Goal: Transaction & Acquisition: Purchase product/service

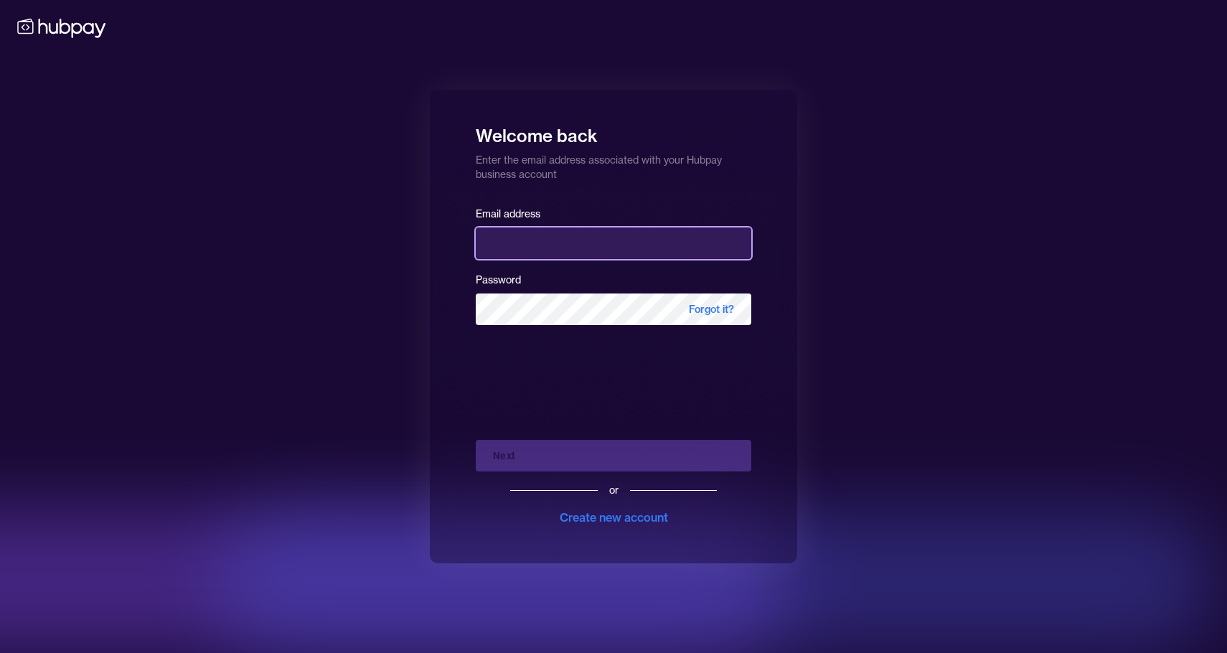
click at [525, 237] on input "email" at bounding box center [614, 244] width 276 height 32
click at [0, 652] on com-1password-button at bounding box center [0, 653] width 0 height 0
click at [357, 208] on div "Welcome back Enter the email address associated with your Hubpay business accou…" at bounding box center [613, 326] width 1227 height 653
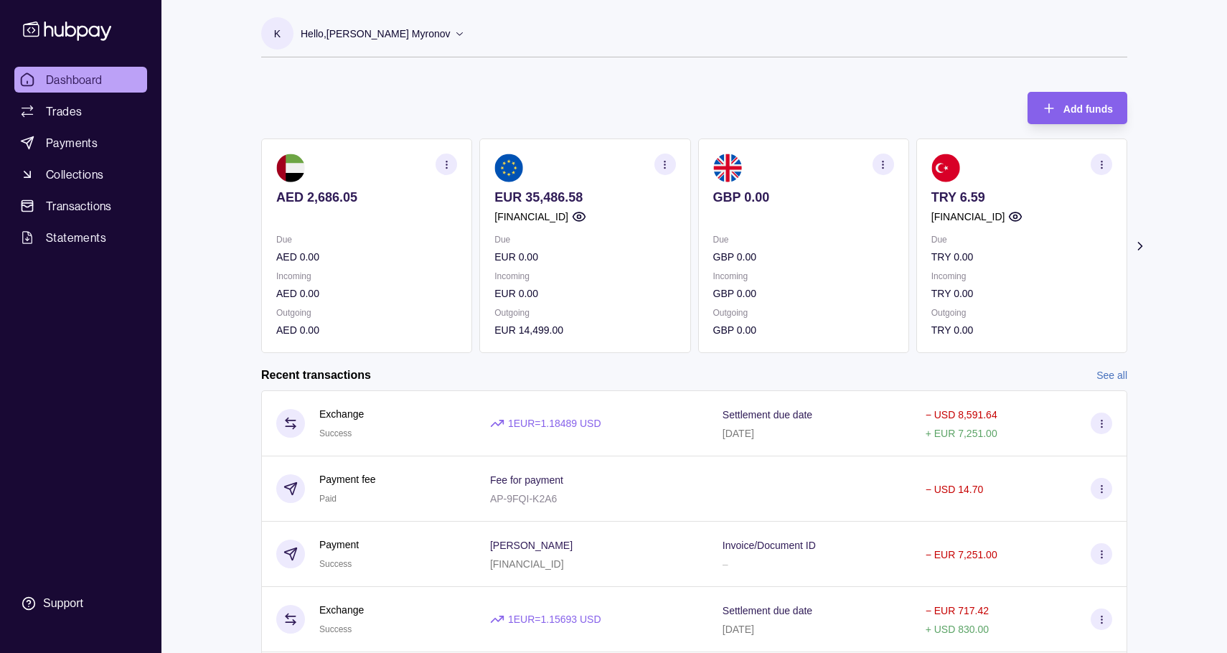
click at [1140, 240] on icon at bounding box center [1140, 246] width 14 height 14
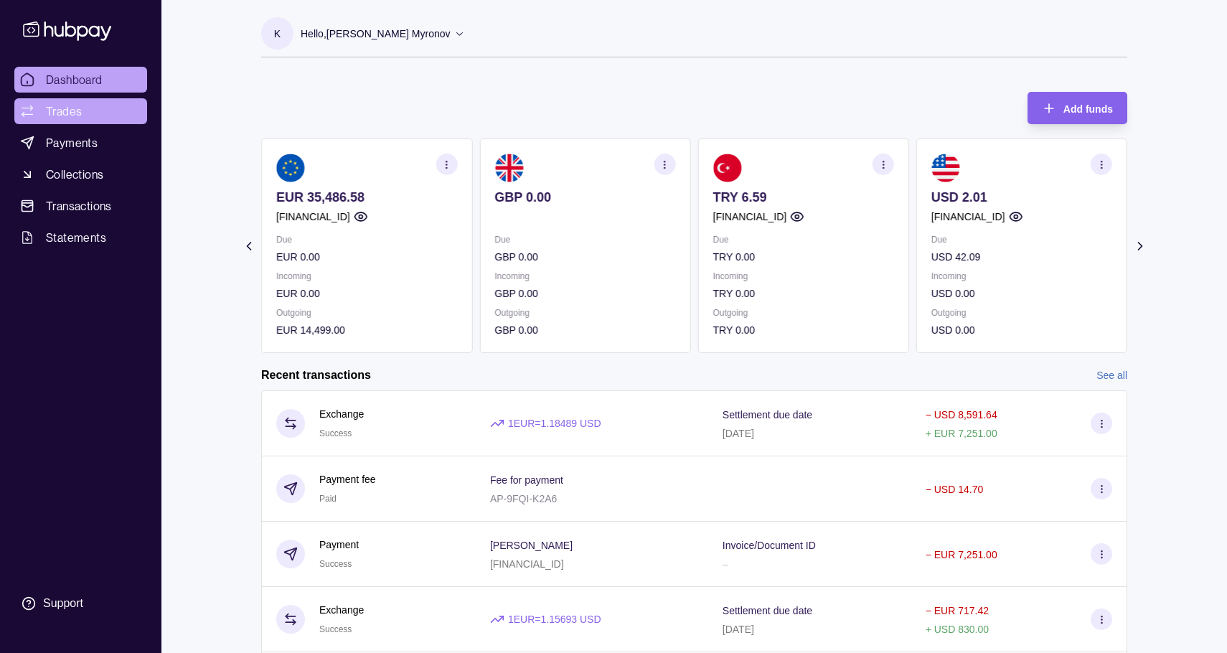
click at [78, 112] on span "Trades" at bounding box center [64, 111] width 36 height 17
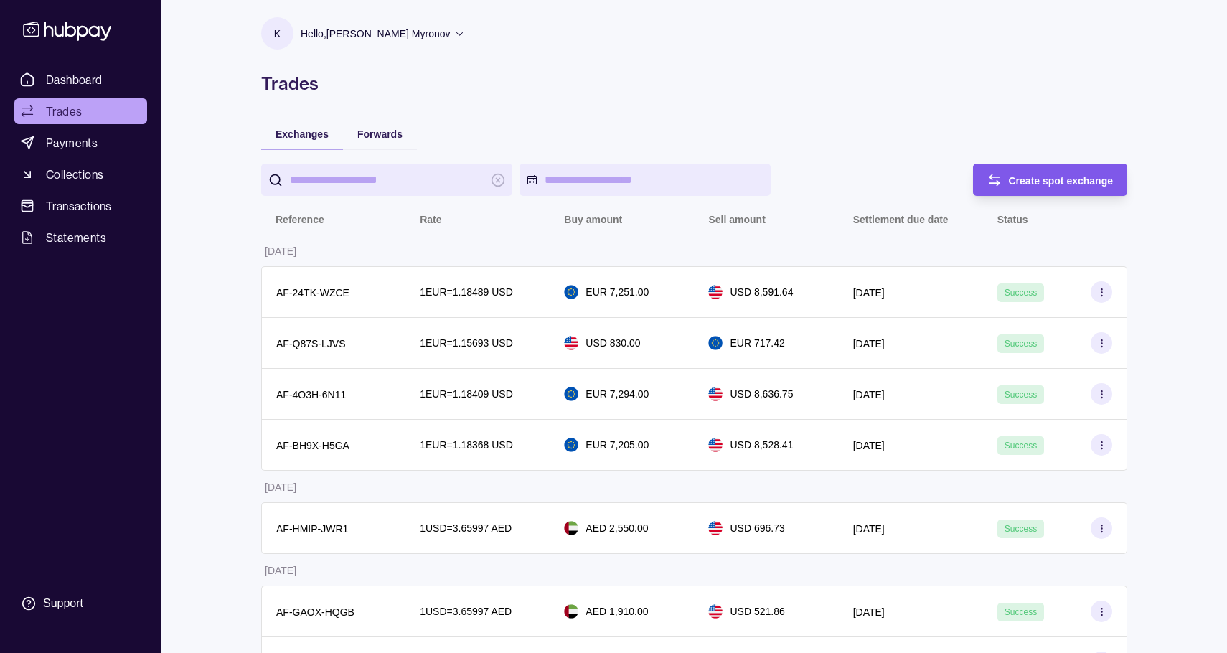
click at [1016, 175] on span "Create spot exchange" at bounding box center [1061, 180] width 105 height 11
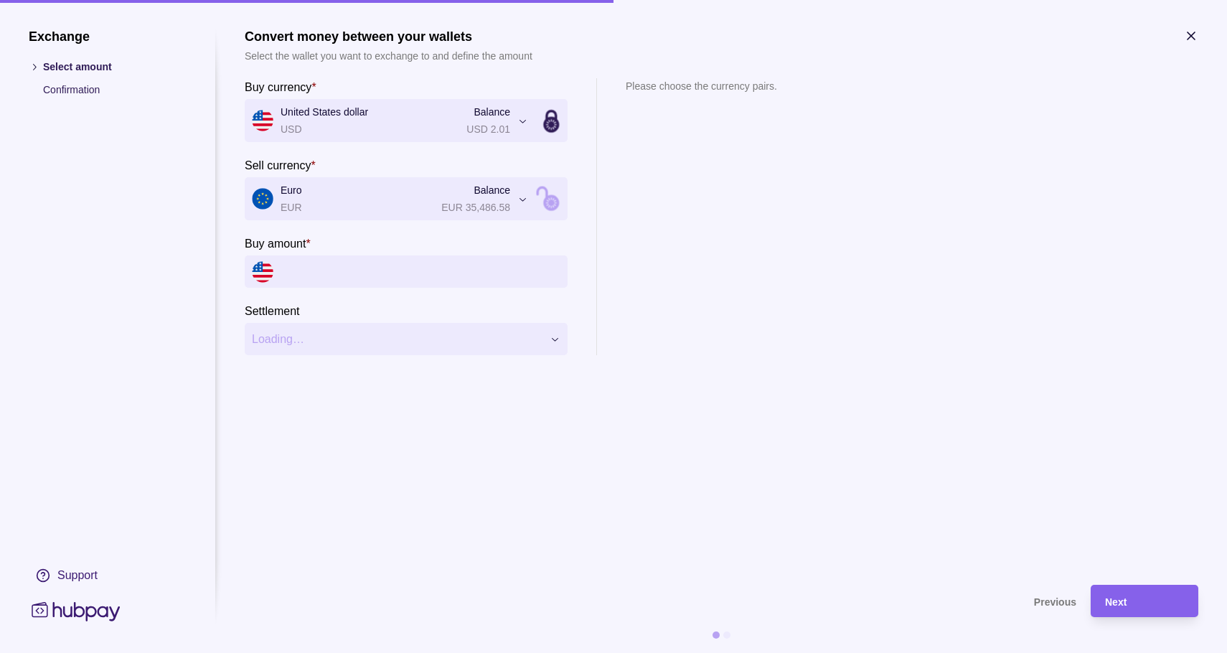
click at [322, 271] on input "Buy amount *" at bounding box center [421, 272] width 280 height 32
type input "**"
click at [1114, 601] on span "Next" at bounding box center [1116, 601] width 22 height 11
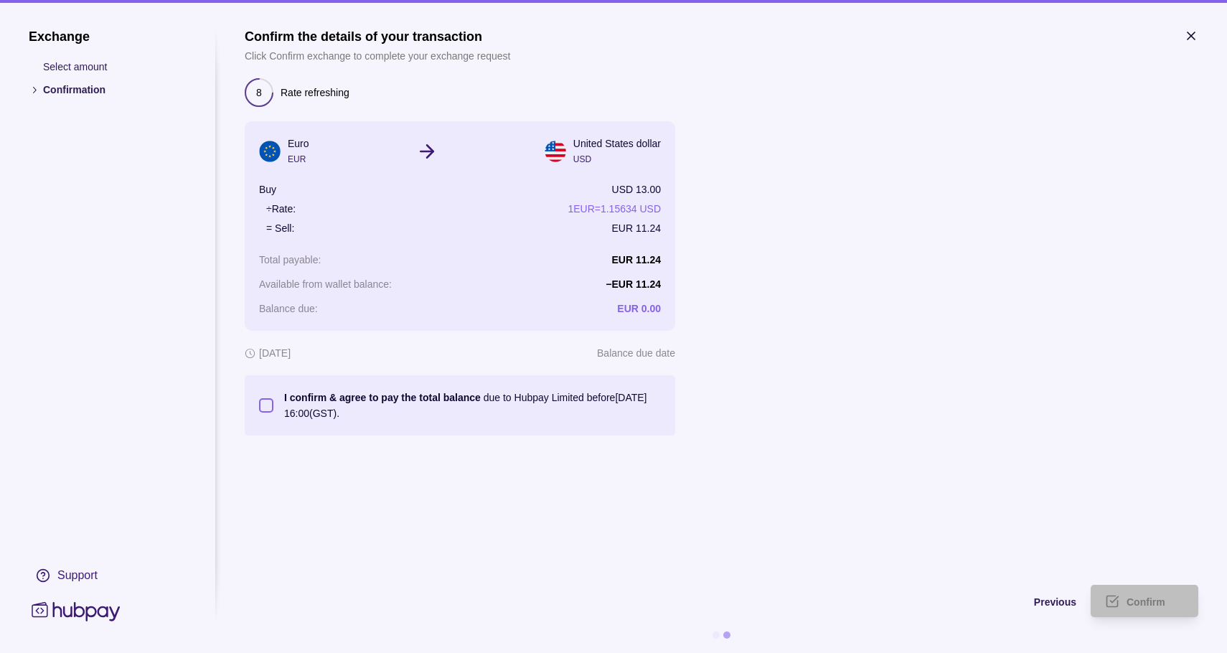
click at [268, 404] on button "I confirm & agree to pay the total balance due to Hubpay Limited before [DATE] …" at bounding box center [266, 405] width 14 height 14
click at [1113, 604] on icon "submit" at bounding box center [1112, 601] width 14 height 14
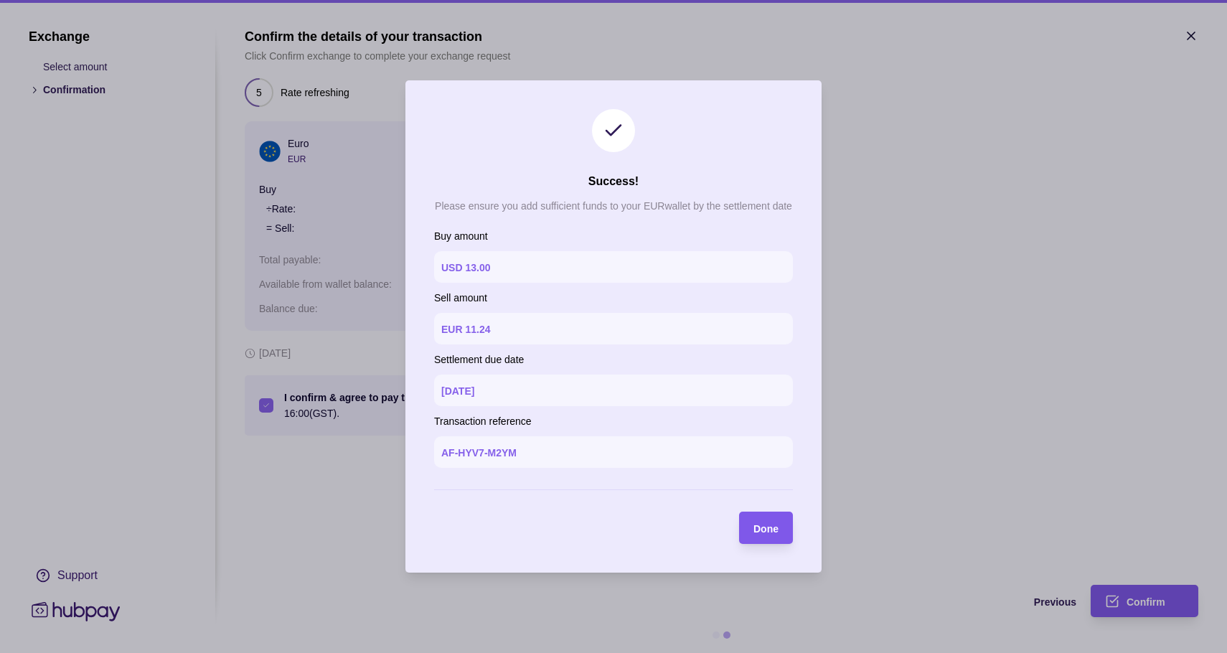
click at [761, 532] on span "Done" at bounding box center [766, 528] width 25 height 11
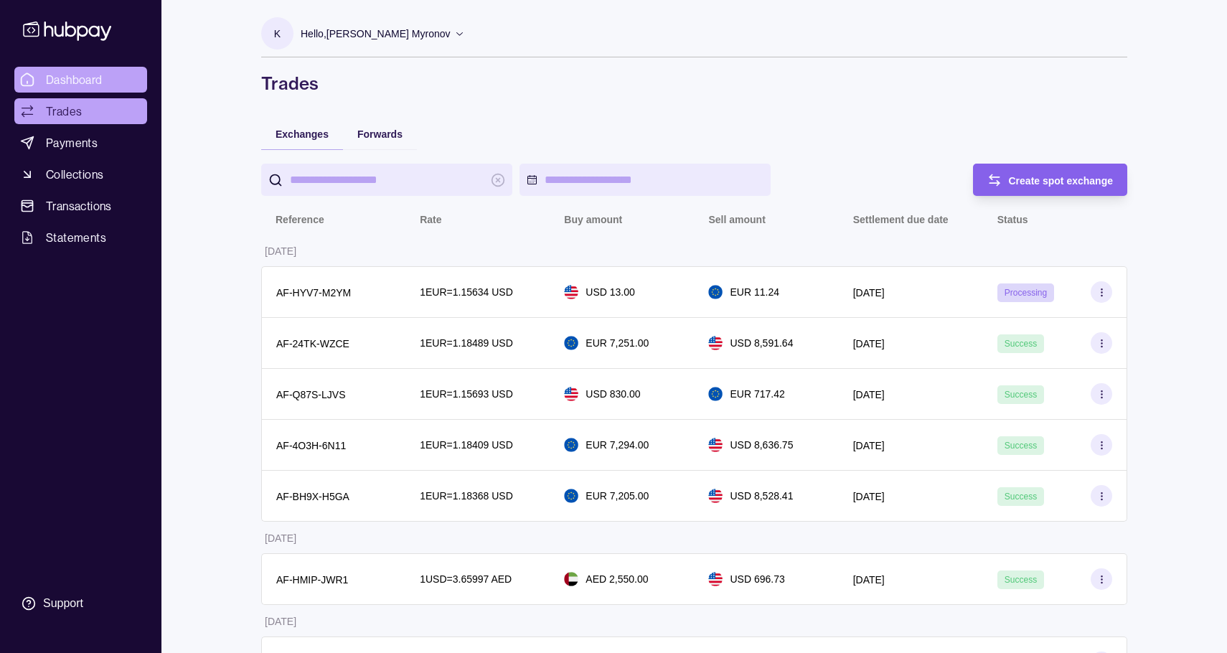
click at [93, 73] on span "Dashboard" at bounding box center [74, 79] width 57 height 17
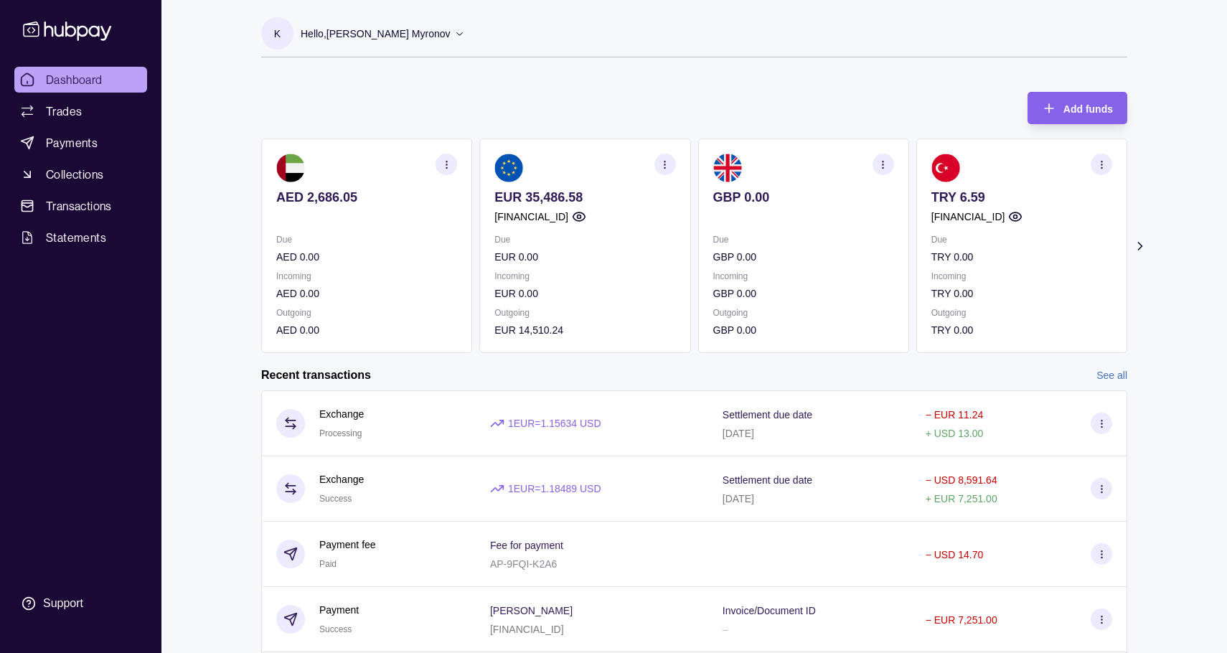
click at [1141, 244] on icon at bounding box center [1140, 246] width 14 height 14
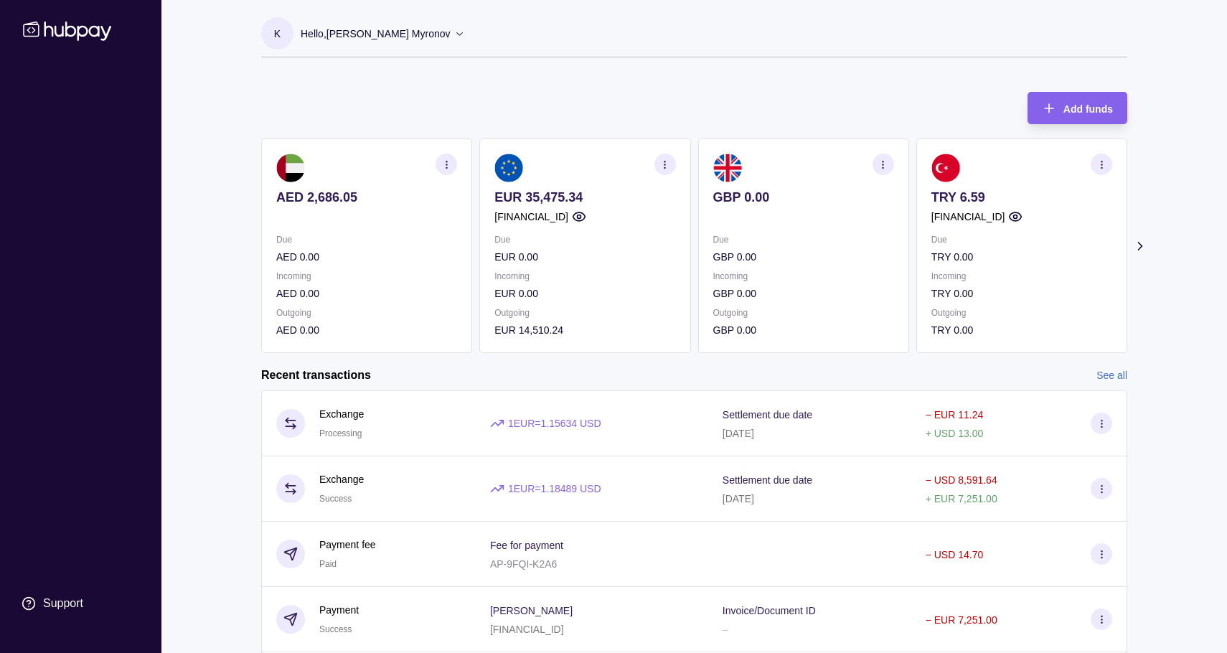
click at [1138, 244] on icon at bounding box center [1140, 246] width 14 height 14
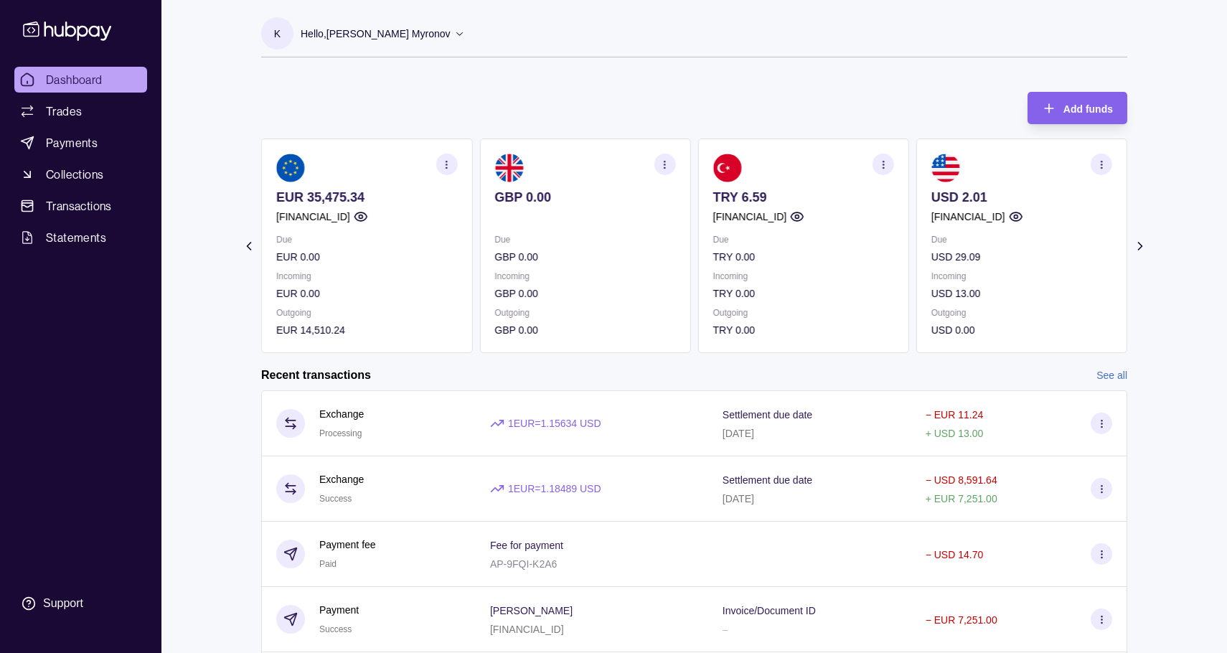
click at [1137, 243] on icon at bounding box center [1140, 246] width 14 height 14
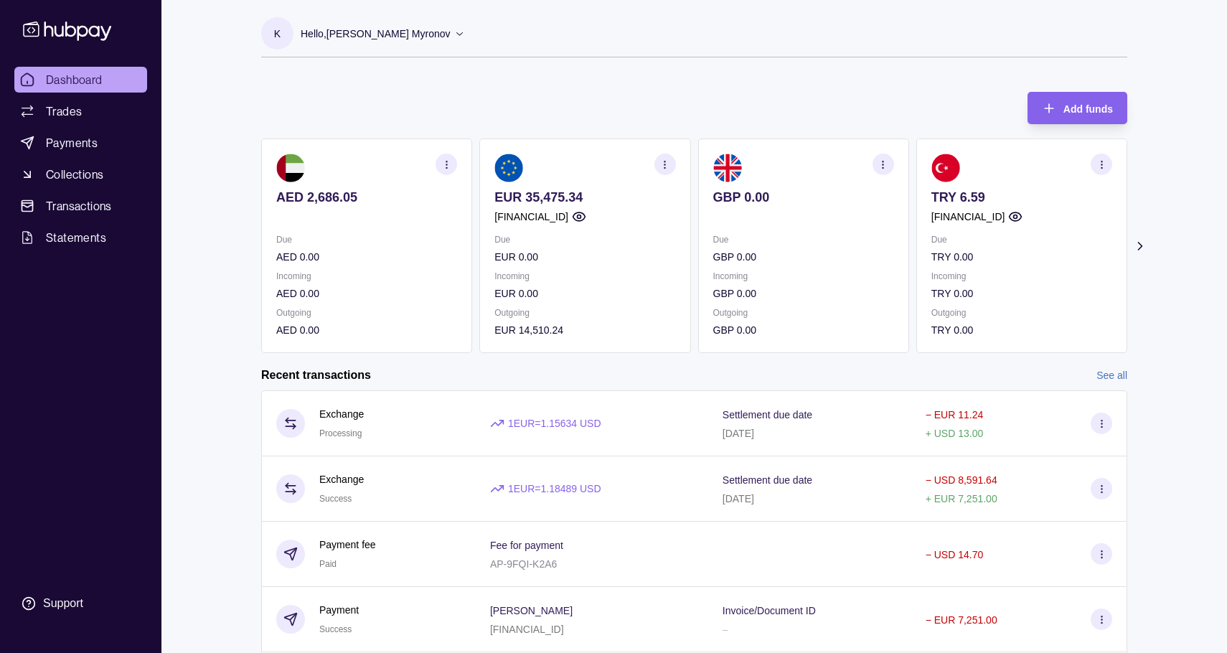
click at [1140, 243] on icon at bounding box center [1140, 246] width 4 height 7
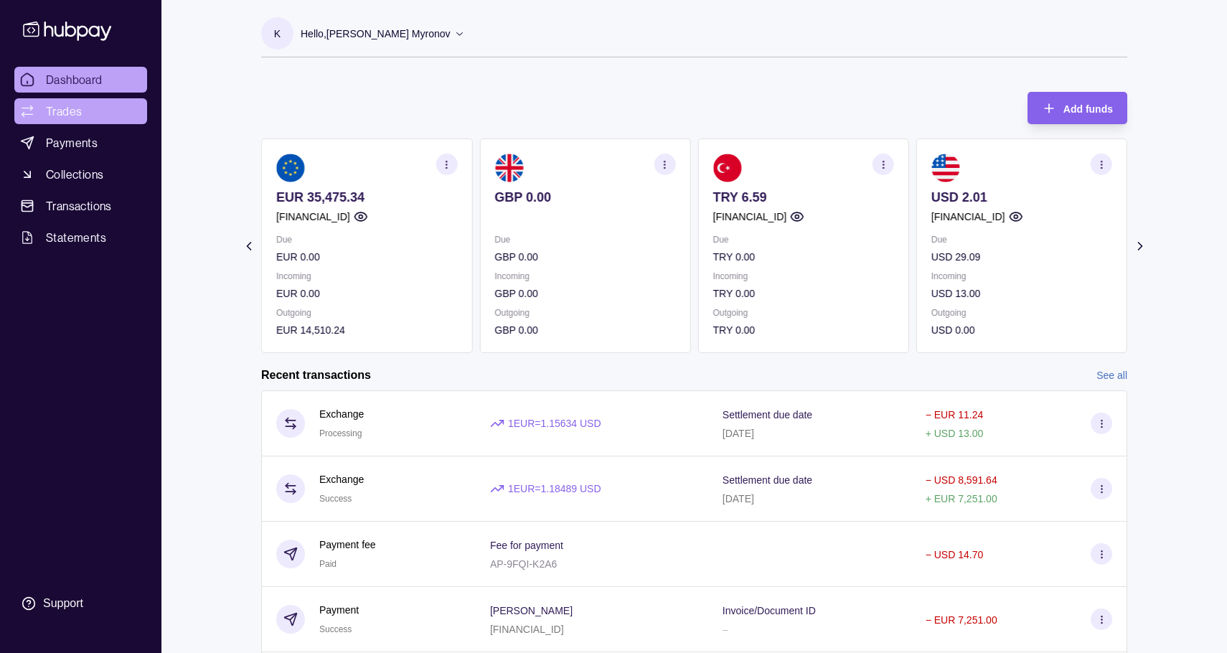
click at [87, 104] on link "Trades" at bounding box center [80, 111] width 133 height 26
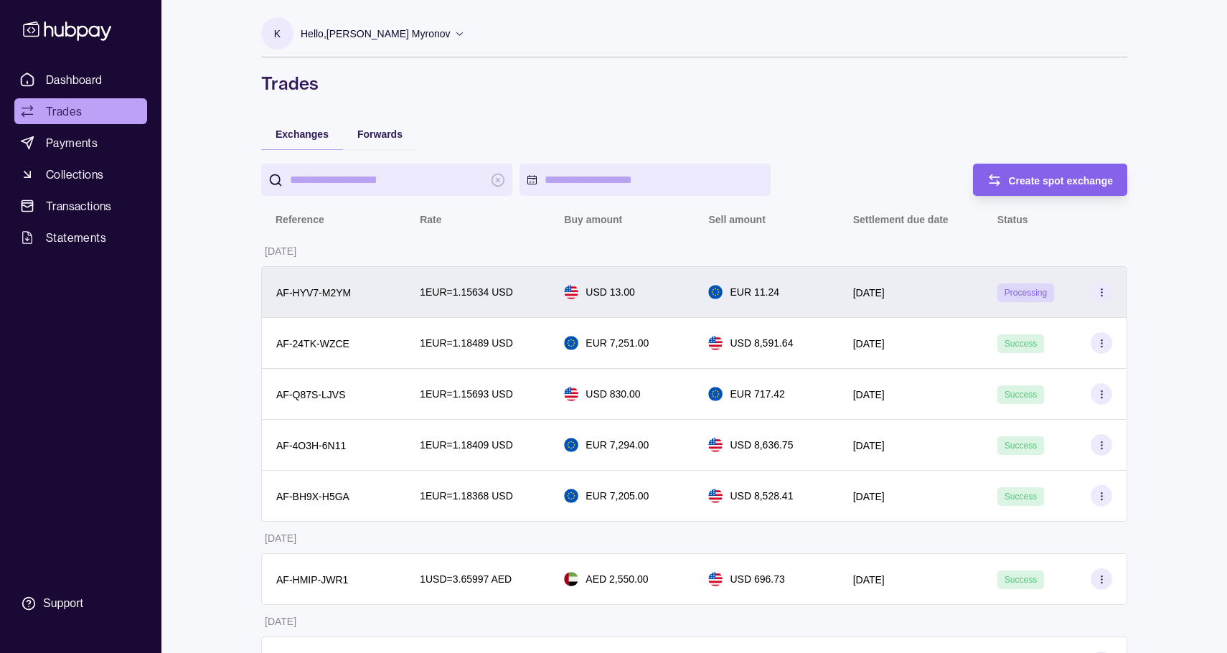
click at [523, 294] on div "1 EUR = 1.15634 USD" at bounding box center [478, 292] width 116 height 16
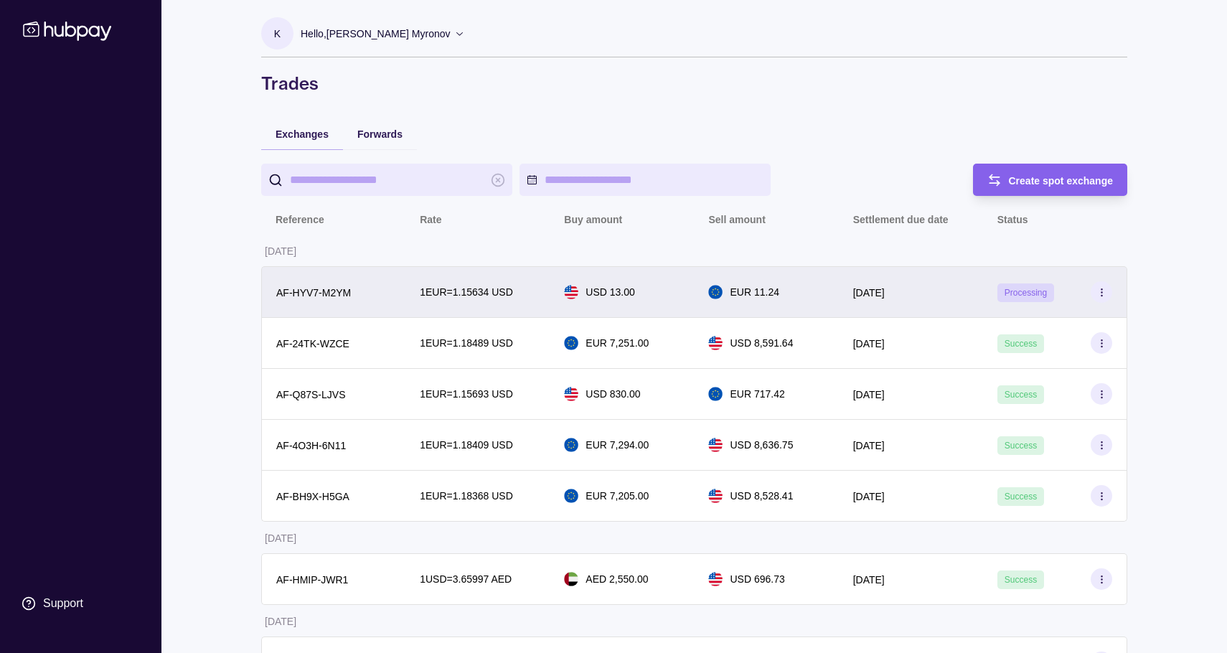
click at [472, 299] on p "1 EUR = 1.15634 USD" at bounding box center [466, 292] width 93 height 16
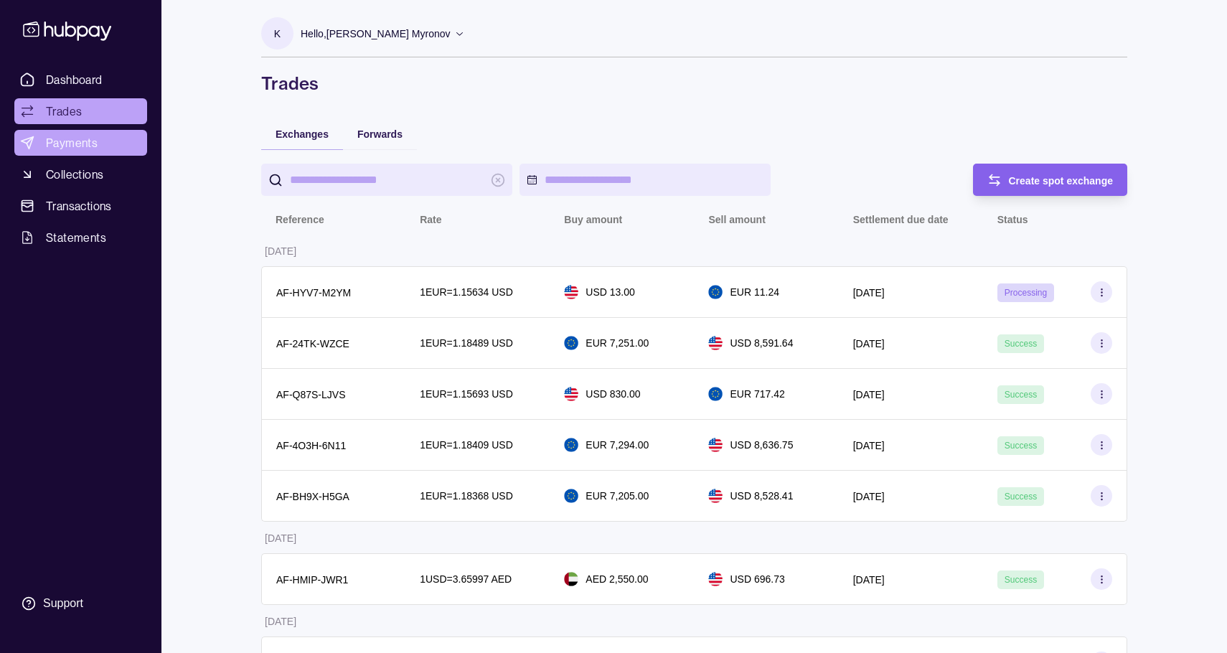
click at [88, 148] on span "Payments" at bounding box center [72, 142] width 52 height 17
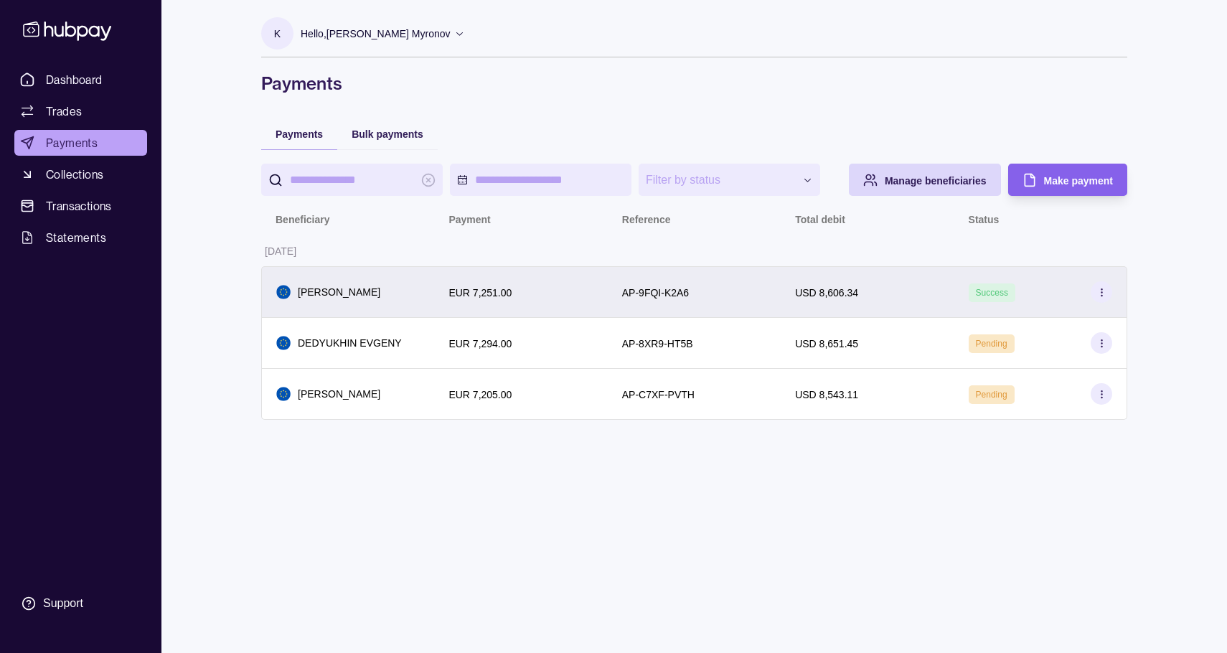
click at [642, 303] on div "AP-9FQI-K2A6" at bounding box center [694, 292] width 173 height 52
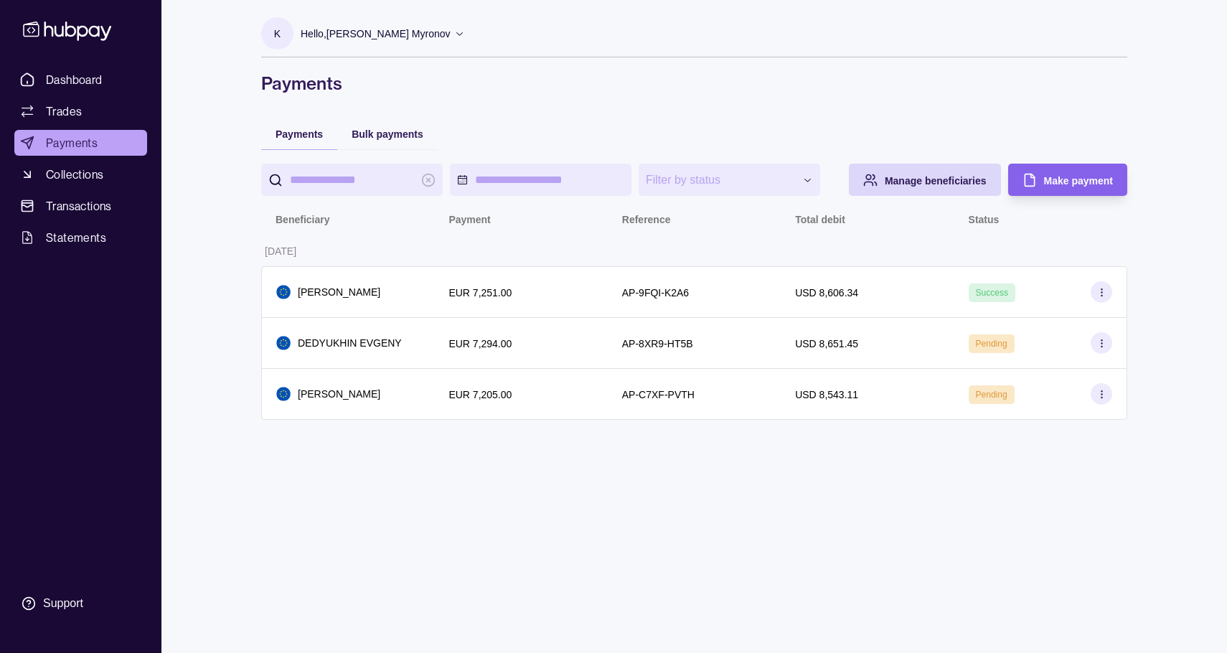
click at [574, 361] on html "**********" at bounding box center [613, 326] width 1227 height 653
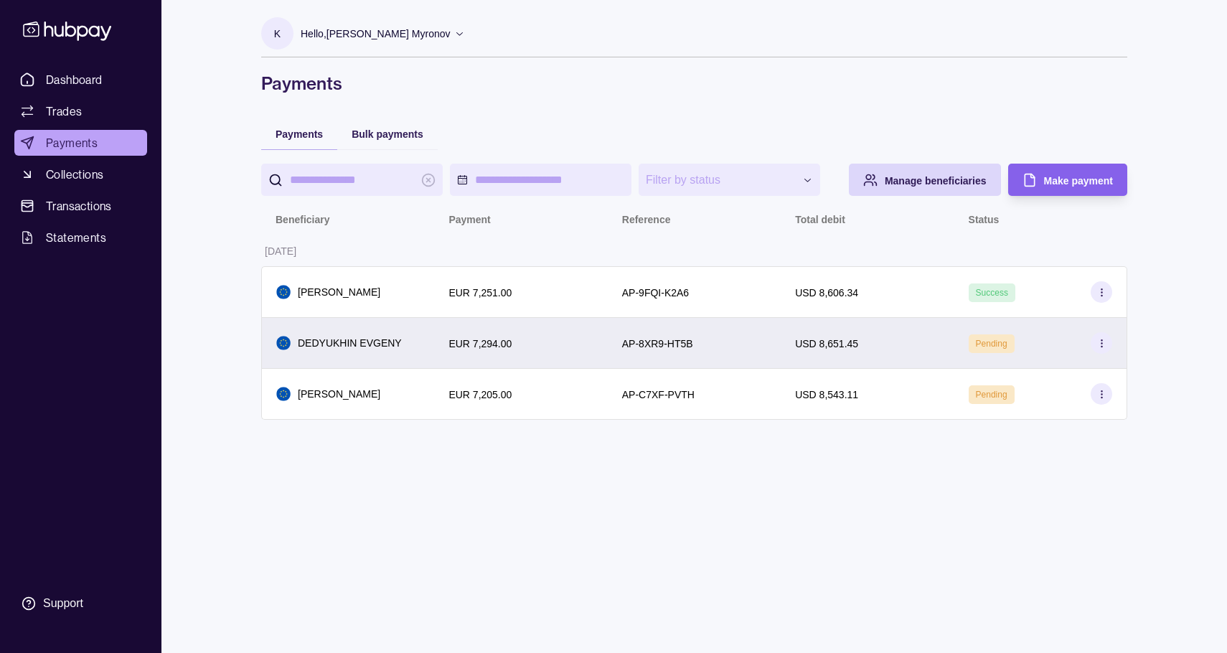
click at [572, 355] on div "EUR 7,294.00" at bounding box center [520, 343] width 173 height 51
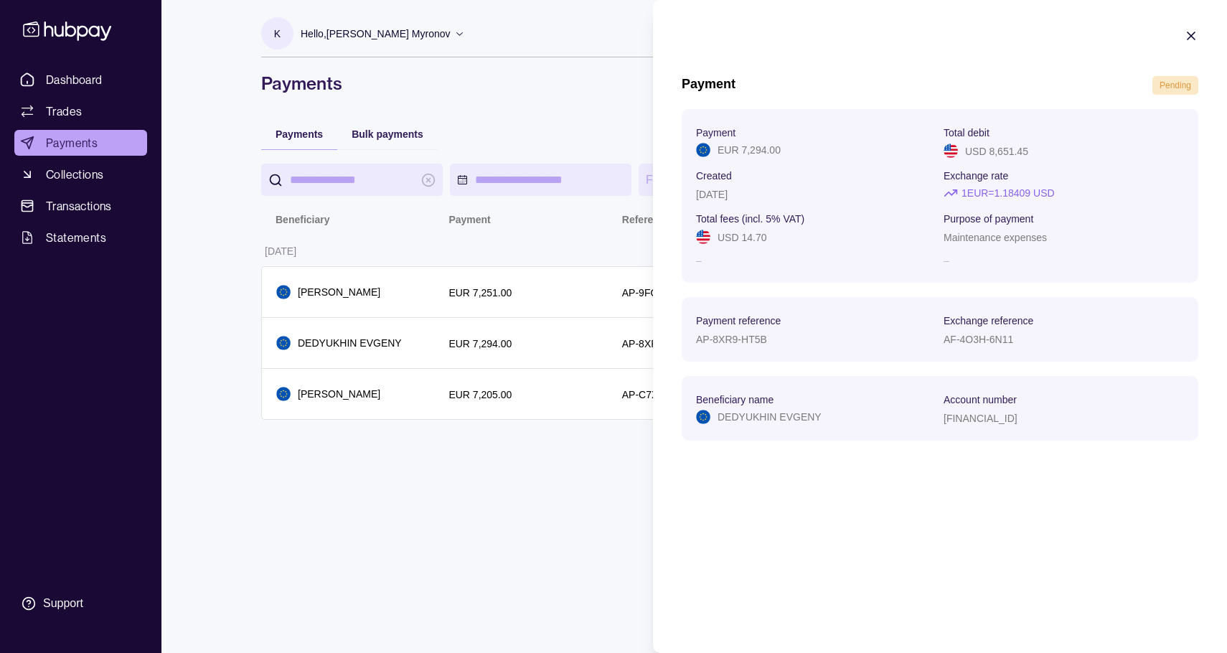
click at [551, 391] on html "**********" at bounding box center [613, 326] width 1227 height 653
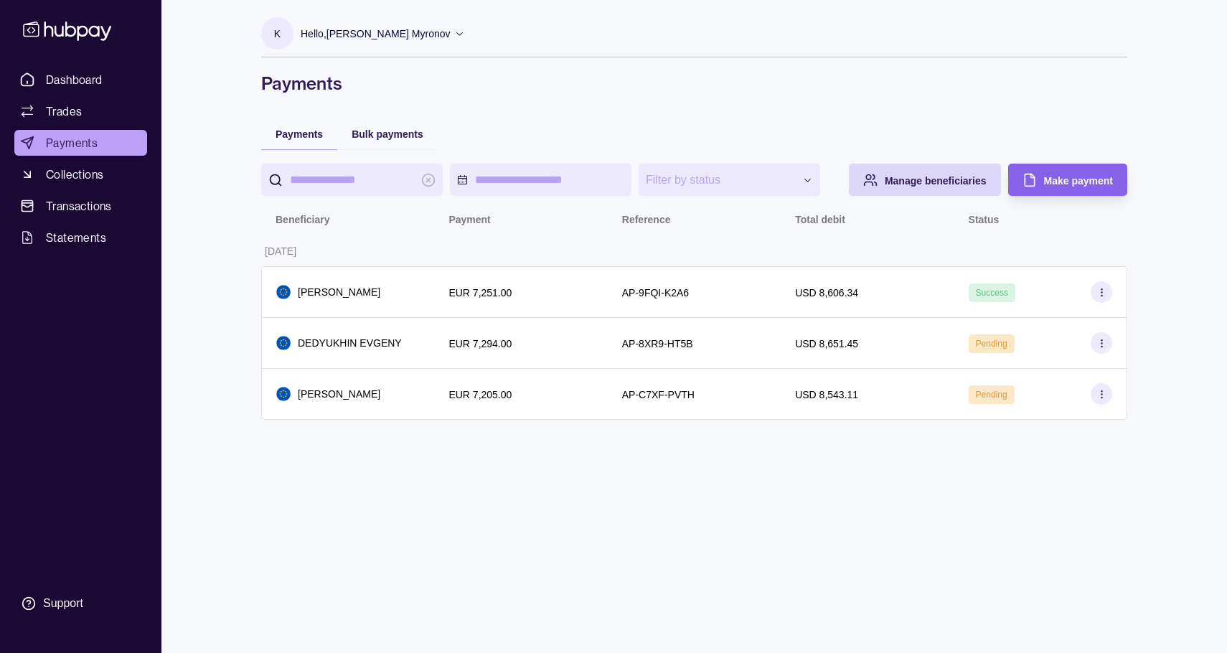
click at [551, 391] on div "EUR 7,205.00" at bounding box center [521, 393] width 144 height 17
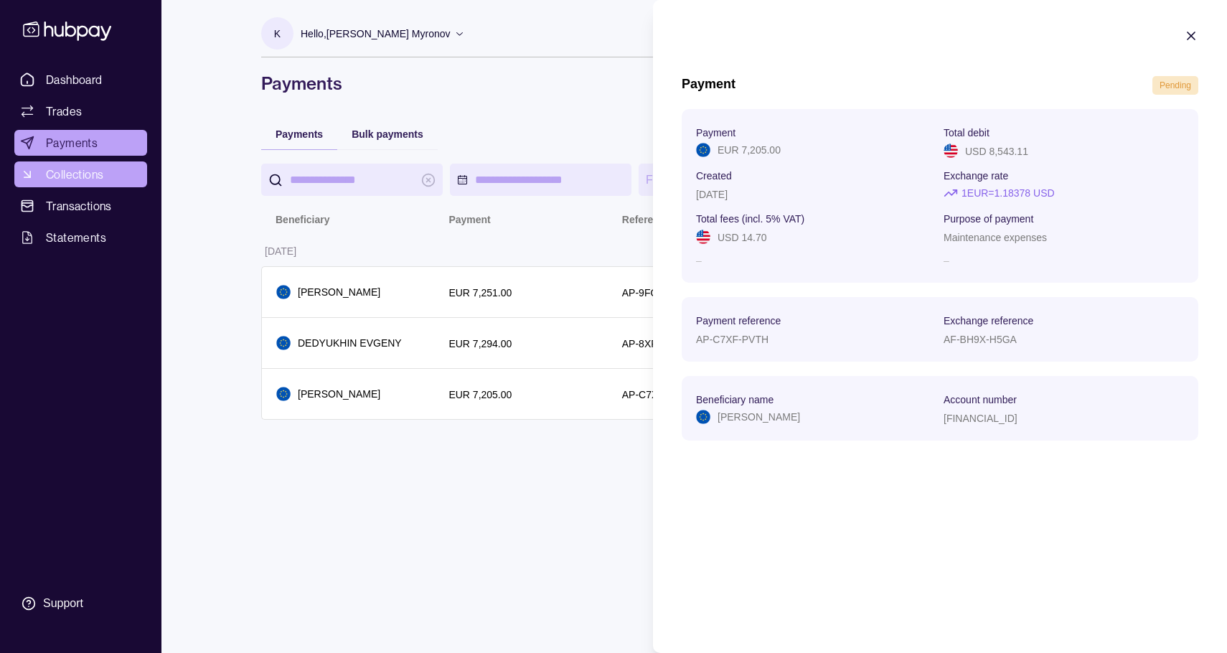
click at [108, 173] on html "**********" at bounding box center [613, 326] width 1227 height 653
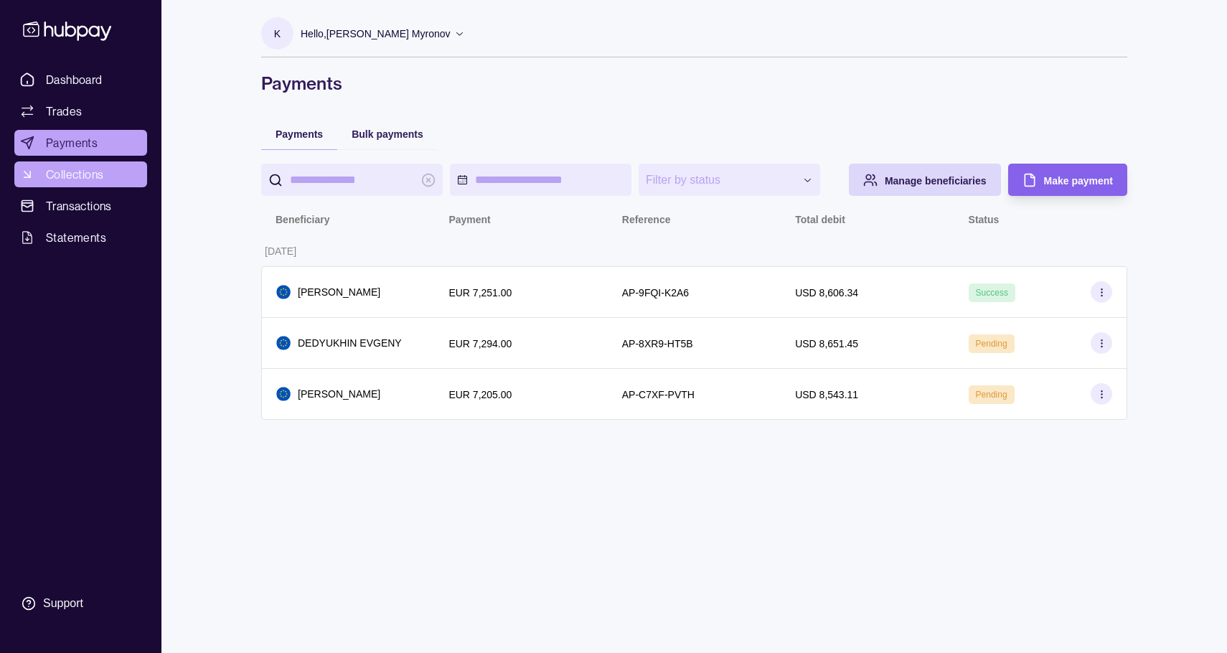
click at [94, 173] on span "Collections" at bounding box center [74, 174] width 57 height 17
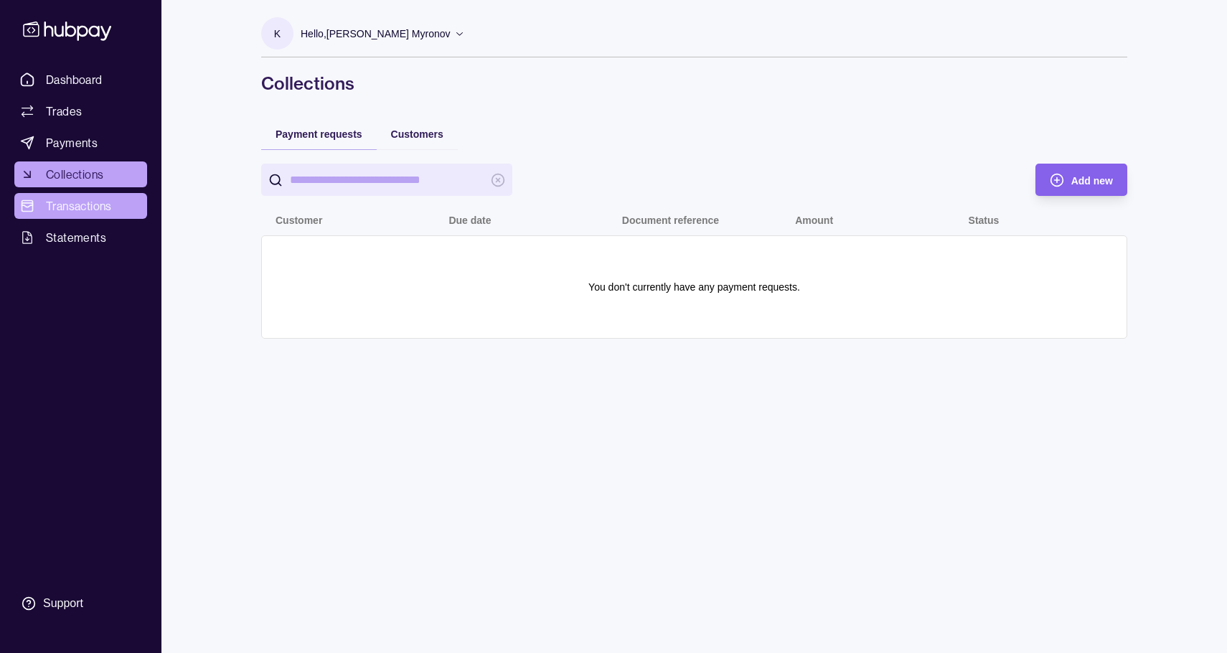
click at [93, 202] on span "Transactions" at bounding box center [79, 205] width 66 height 17
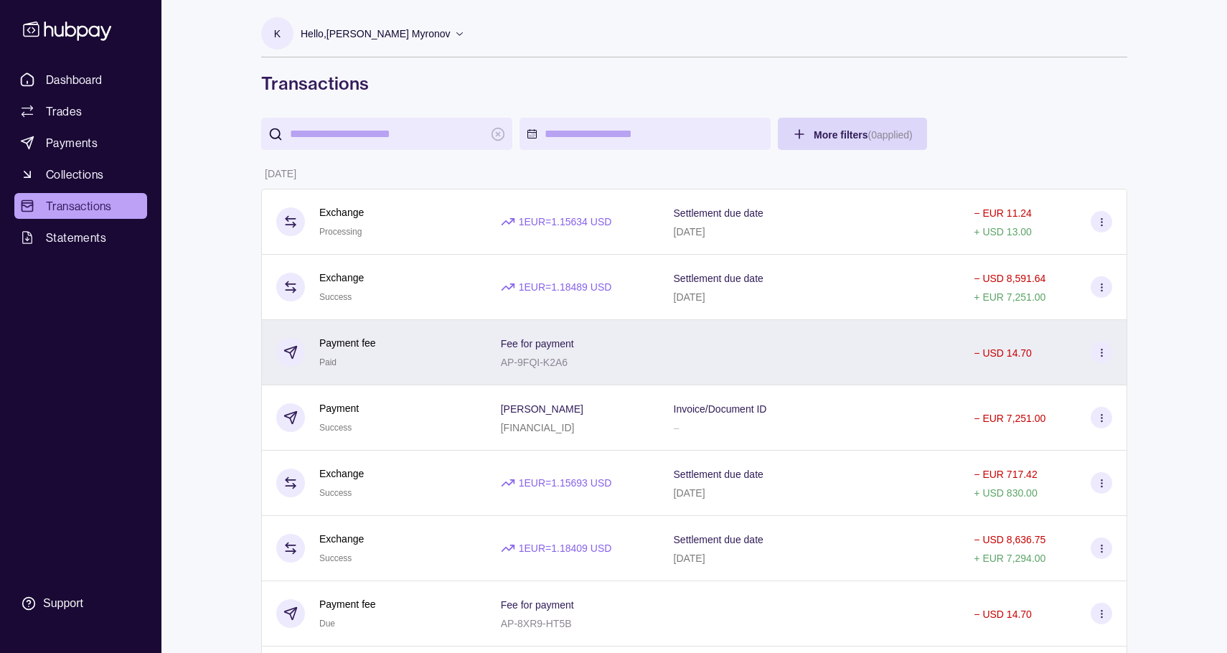
click at [586, 359] on div "Fee for payment AP-9FQI-K2A6" at bounding box center [573, 352] width 144 height 36
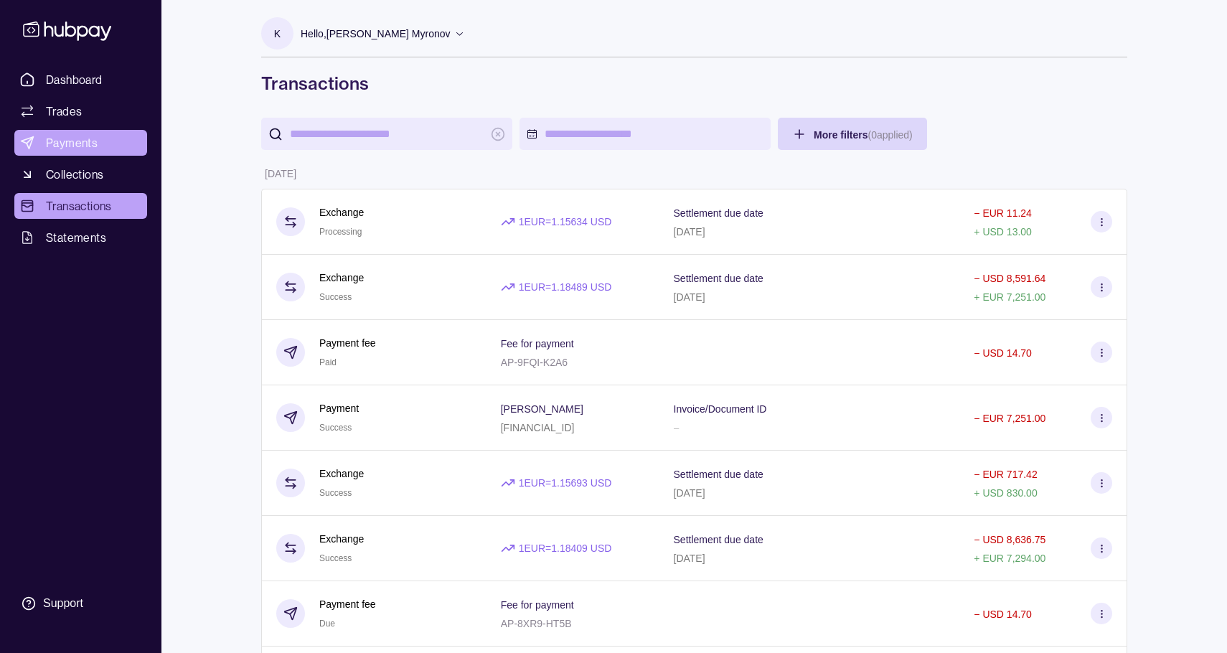
click at [82, 145] on span "Payments" at bounding box center [72, 142] width 52 height 17
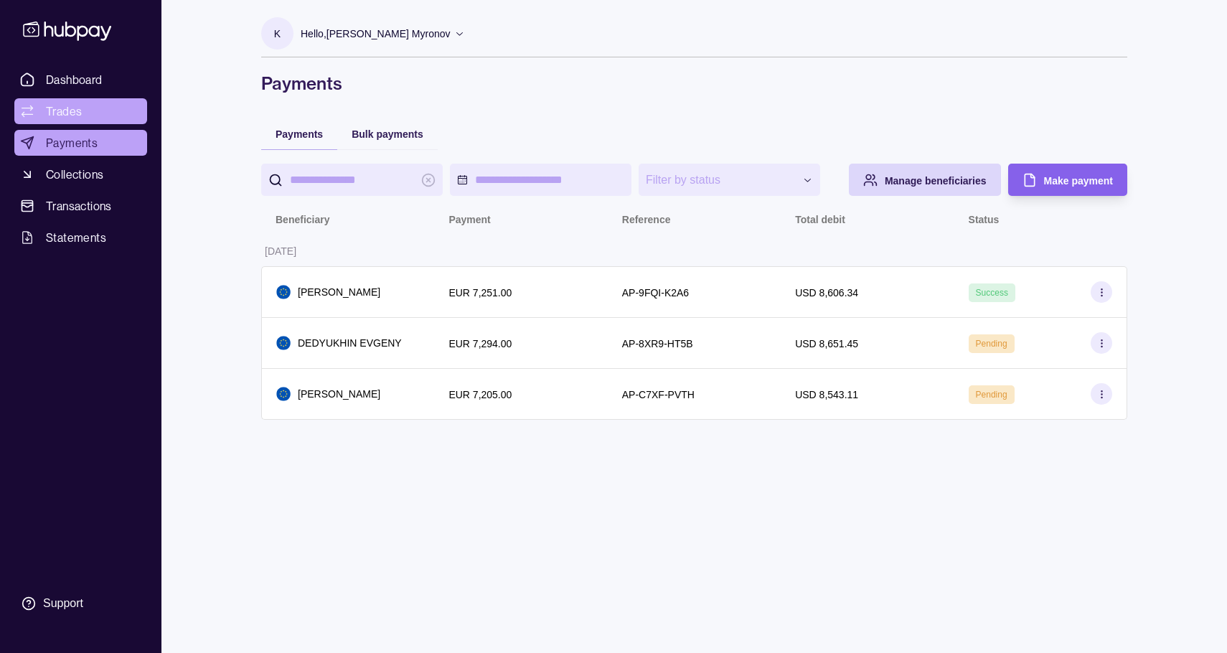
click at [86, 111] on link "Trades" at bounding box center [80, 111] width 133 height 26
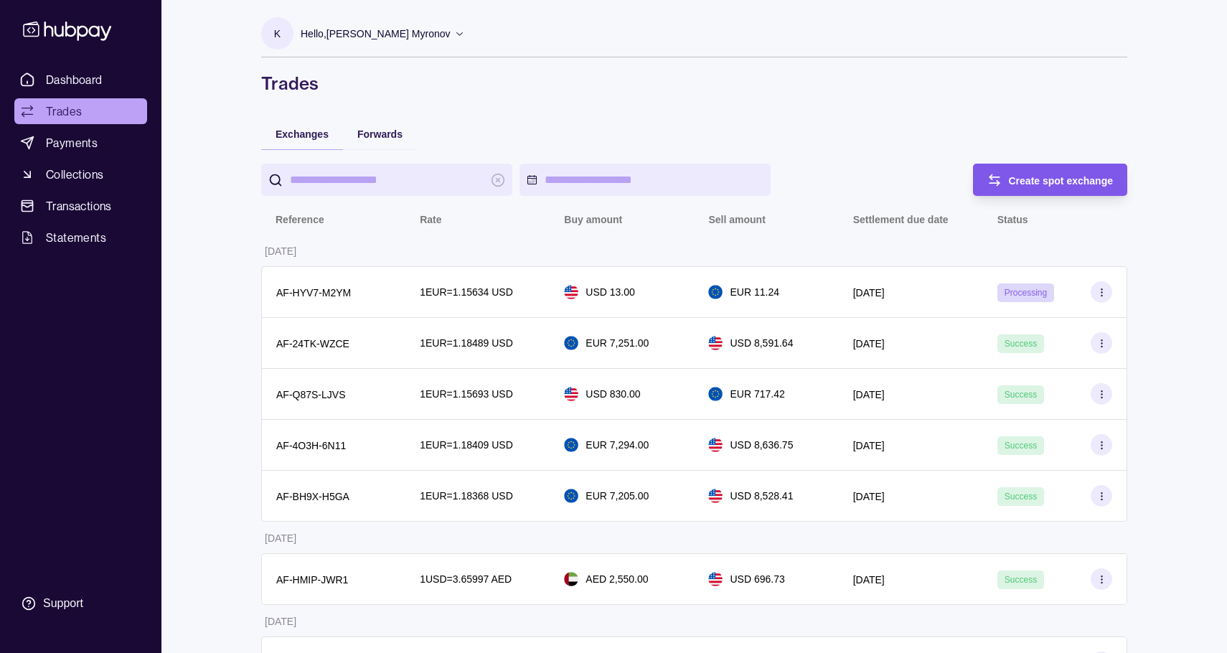
click at [1009, 182] on span "Create spot exchange" at bounding box center [1061, 180] width 105 height 11
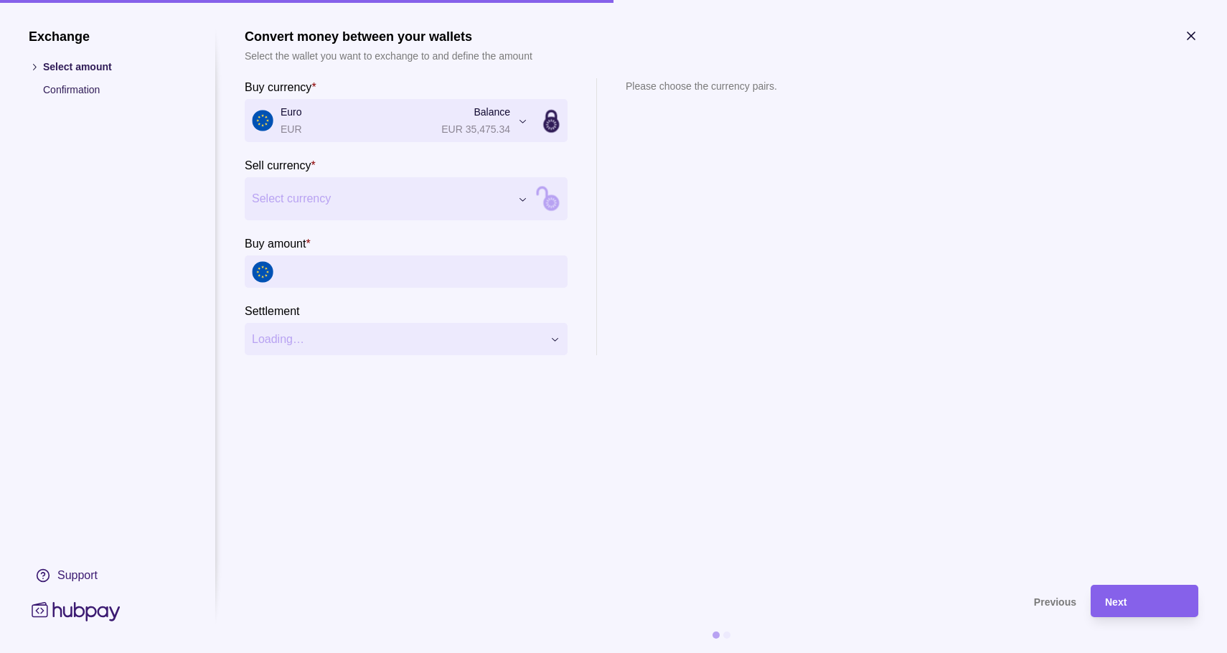
click at [318, 275] on input "Buy amount *" at bounding box center [421, 272] width 280 height 32
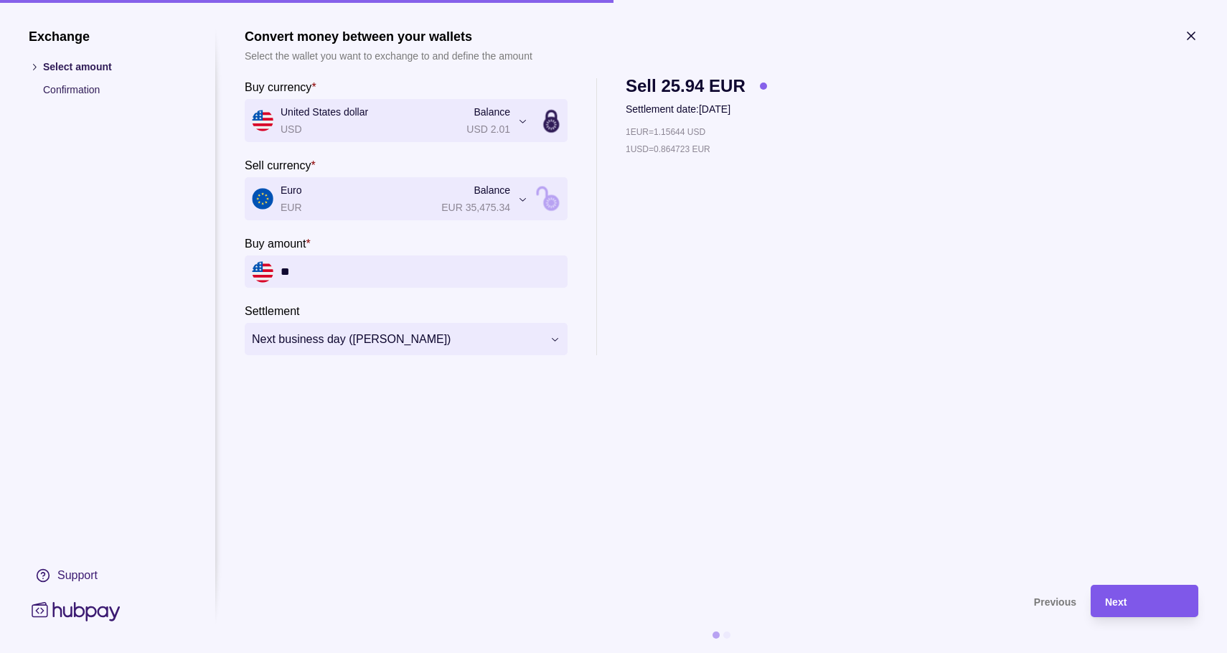
type input "**"
click at [1134, 601] on div "Next" at bounding box center [1144, 601] width 79 height 17
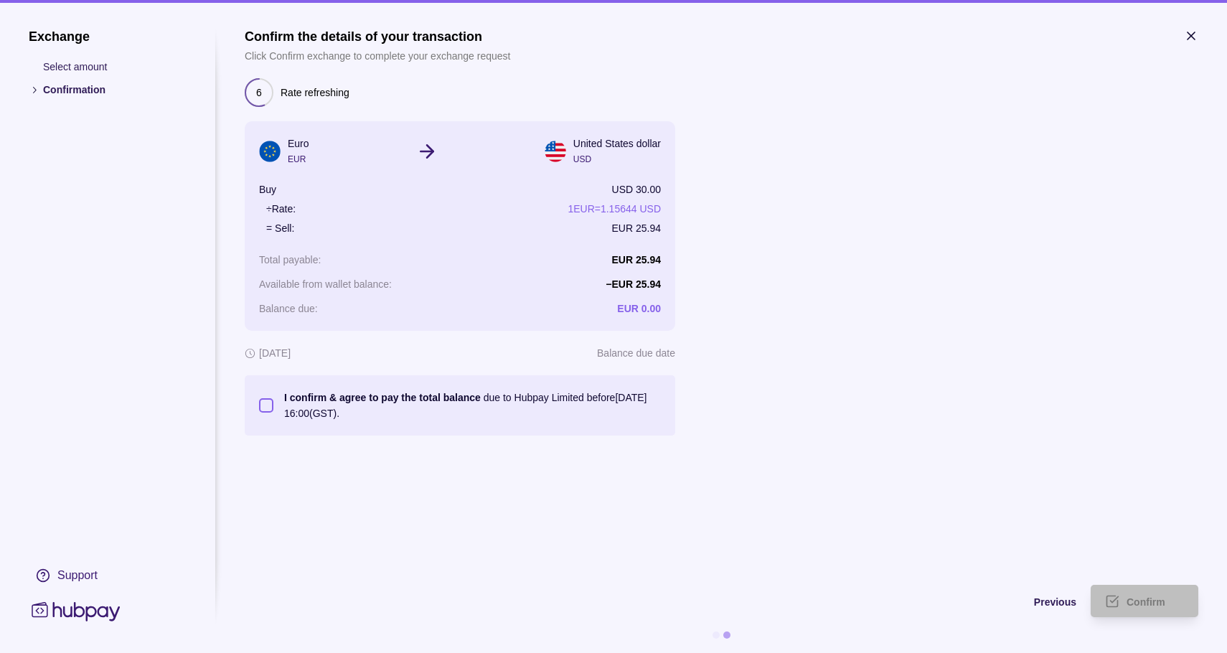
click at [269, 405] on button "I confirm & agree to pay the total balance due to Hubpay Limited before [DATE] …" at bounding box center [266, 405] width 14 height 14
click at [1161, 610] on div "Confirm" at bounding box center [1134, 601] width 100 height 32
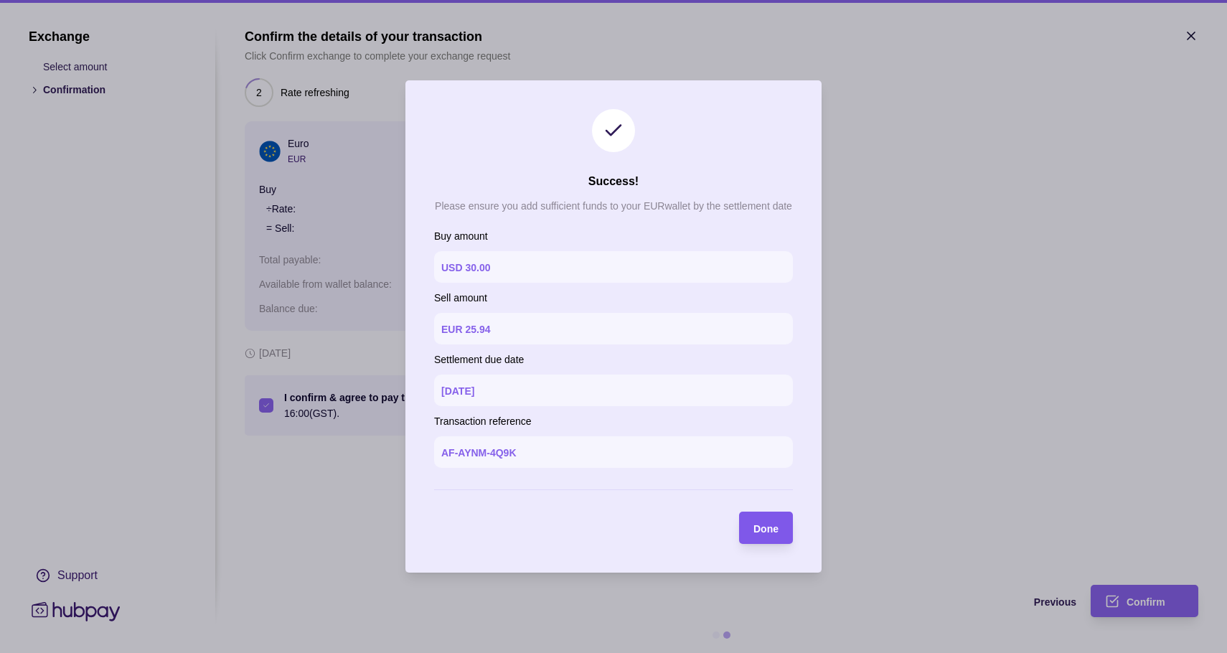
click at [769, 525] on span "Done" at bounding box center [766, 528] width 25 height 11
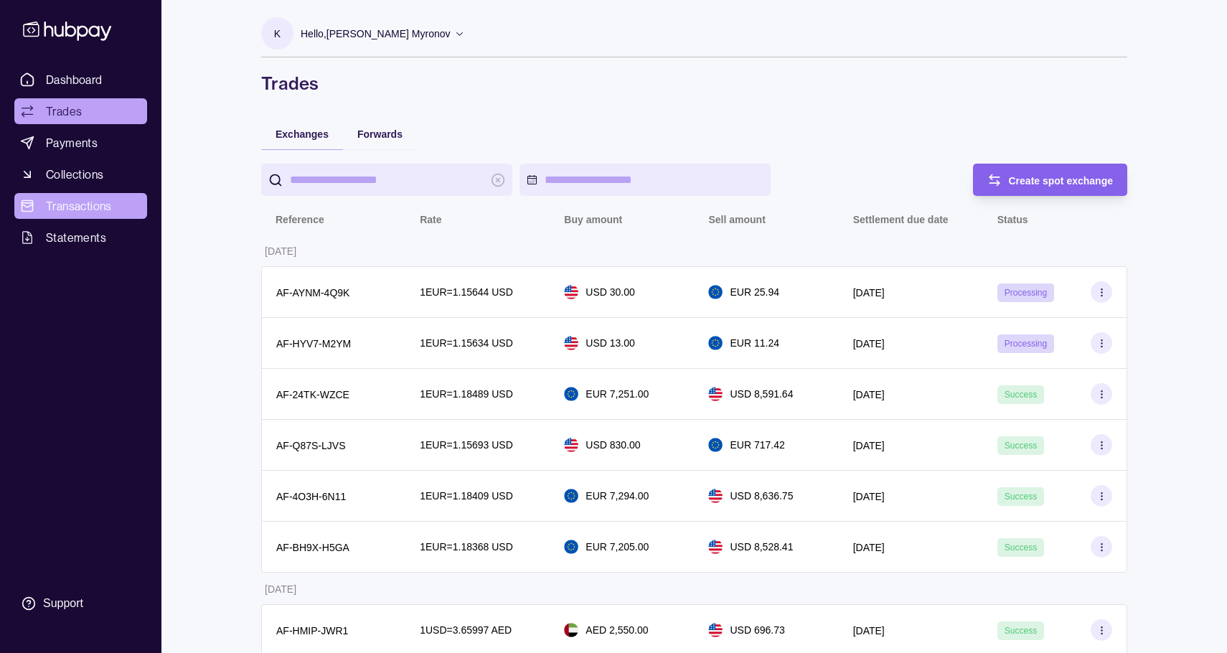
click at [80, 206] on span "Transactions" at bounding box center [79, 205] width 66 height 17
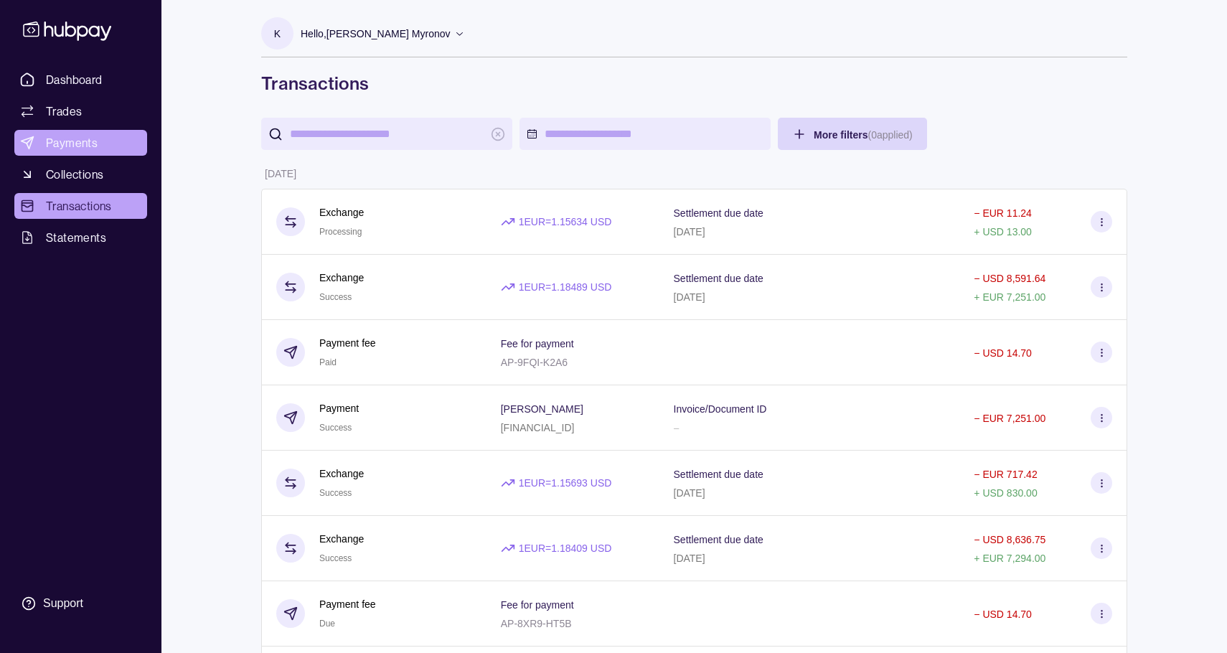
click at [88, 144] on span "Payments" at bounding box center [72, 142] width 52 height 17
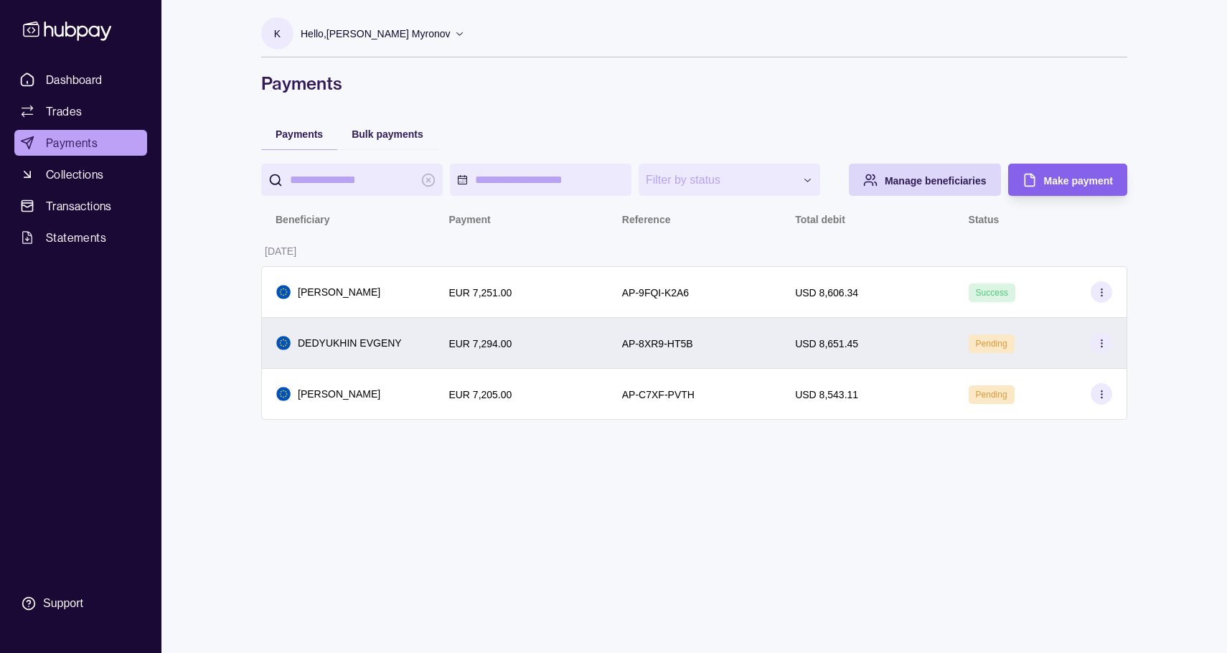
click at [524, 352] on div "EUR 7,294.00" at bounding box center [521, 342] width 144 height 17
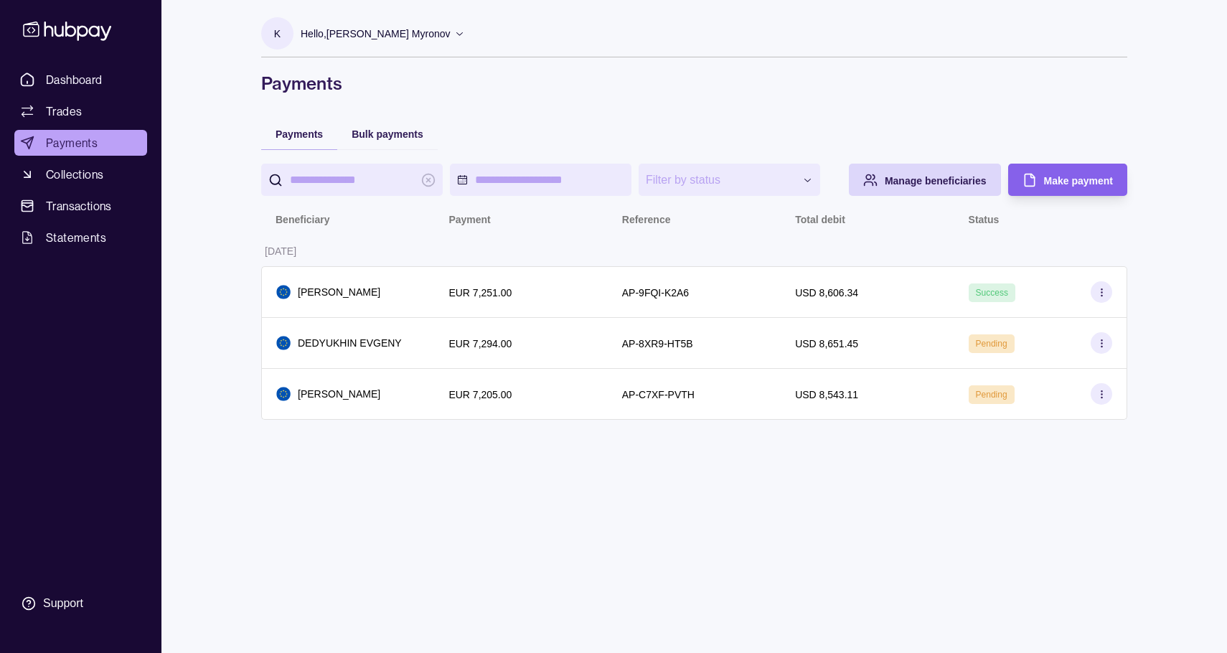
click at [515, 350] on html "**********" at bounding box center [613, 326] width 1227 height 653
